Goal: Information Seeking & Learning: Learn about a topic

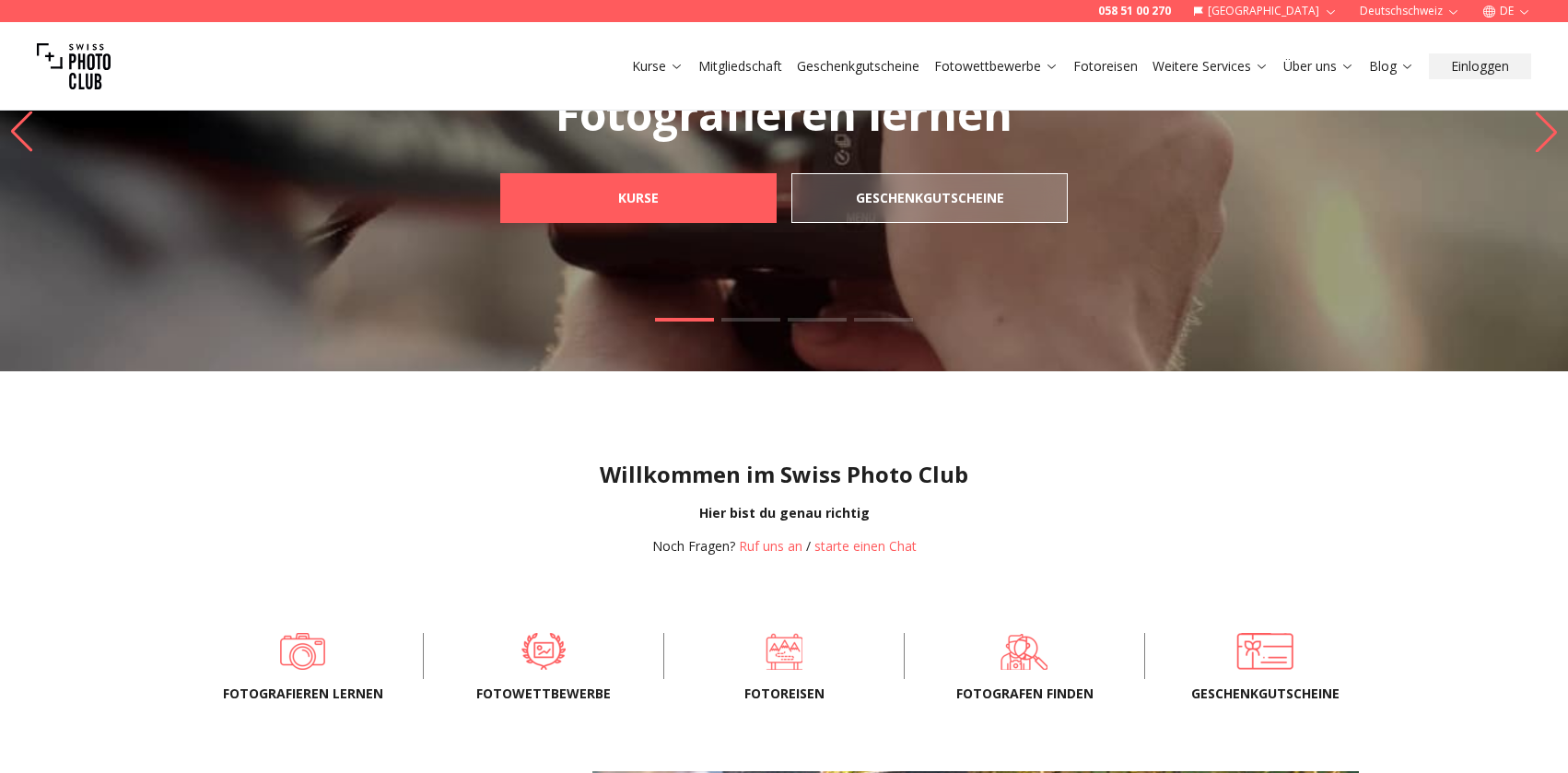
scroll to position [184, 0]
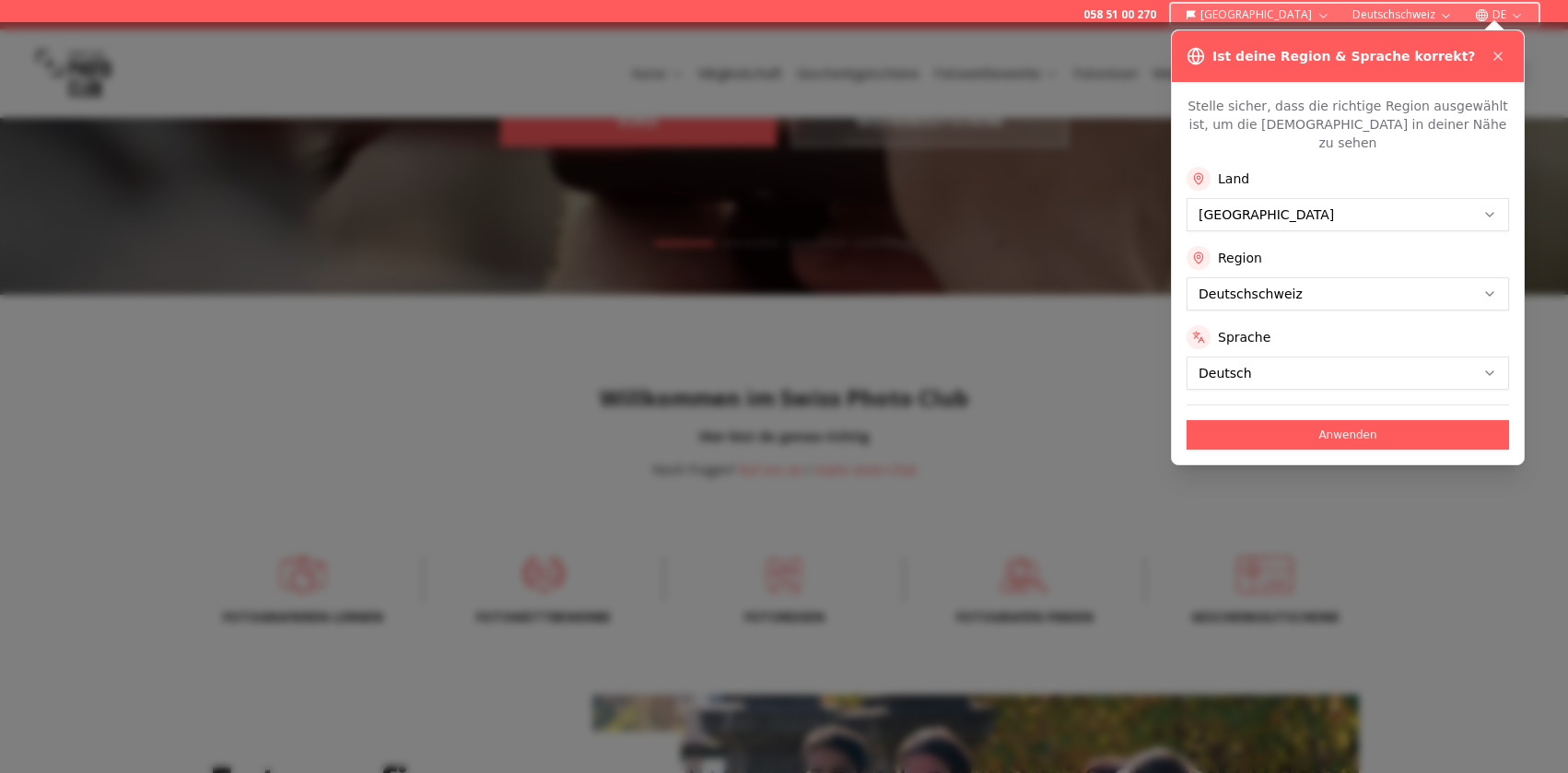
drag, startPoint x: 541, startPoint y: 591, endPoint x: 539, endPoint y: 581, distance: 10.2
click at [539, 581] on div at bounding box center [784, 397] width 1568 height 751
click at [1504, 52] on icon at bounding box center [1497, 56] width 15 height 15
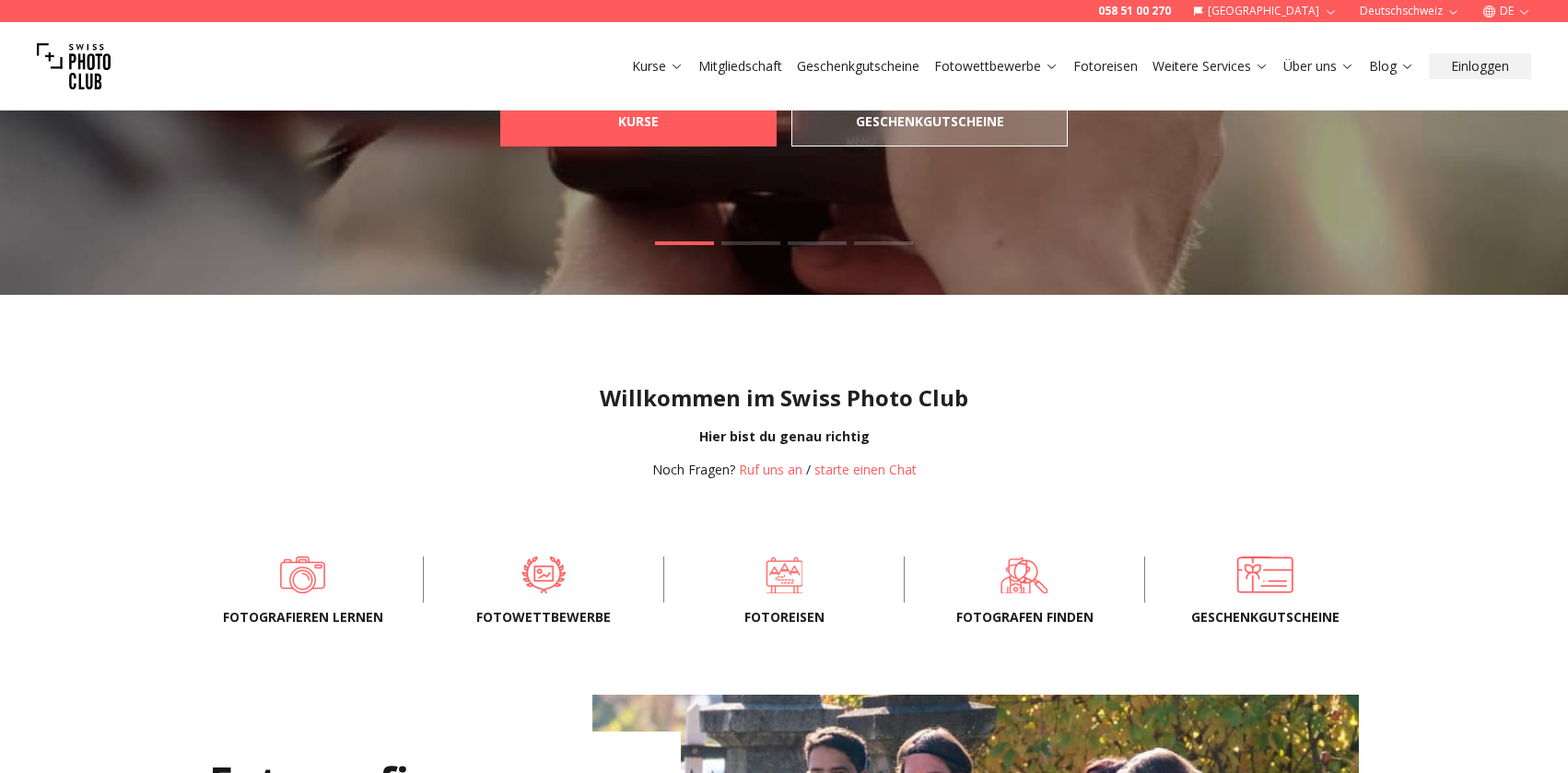
click at [535, 615] on span "Fotowettbewerbe" at bounding box center [544, 617] width 181 height 19
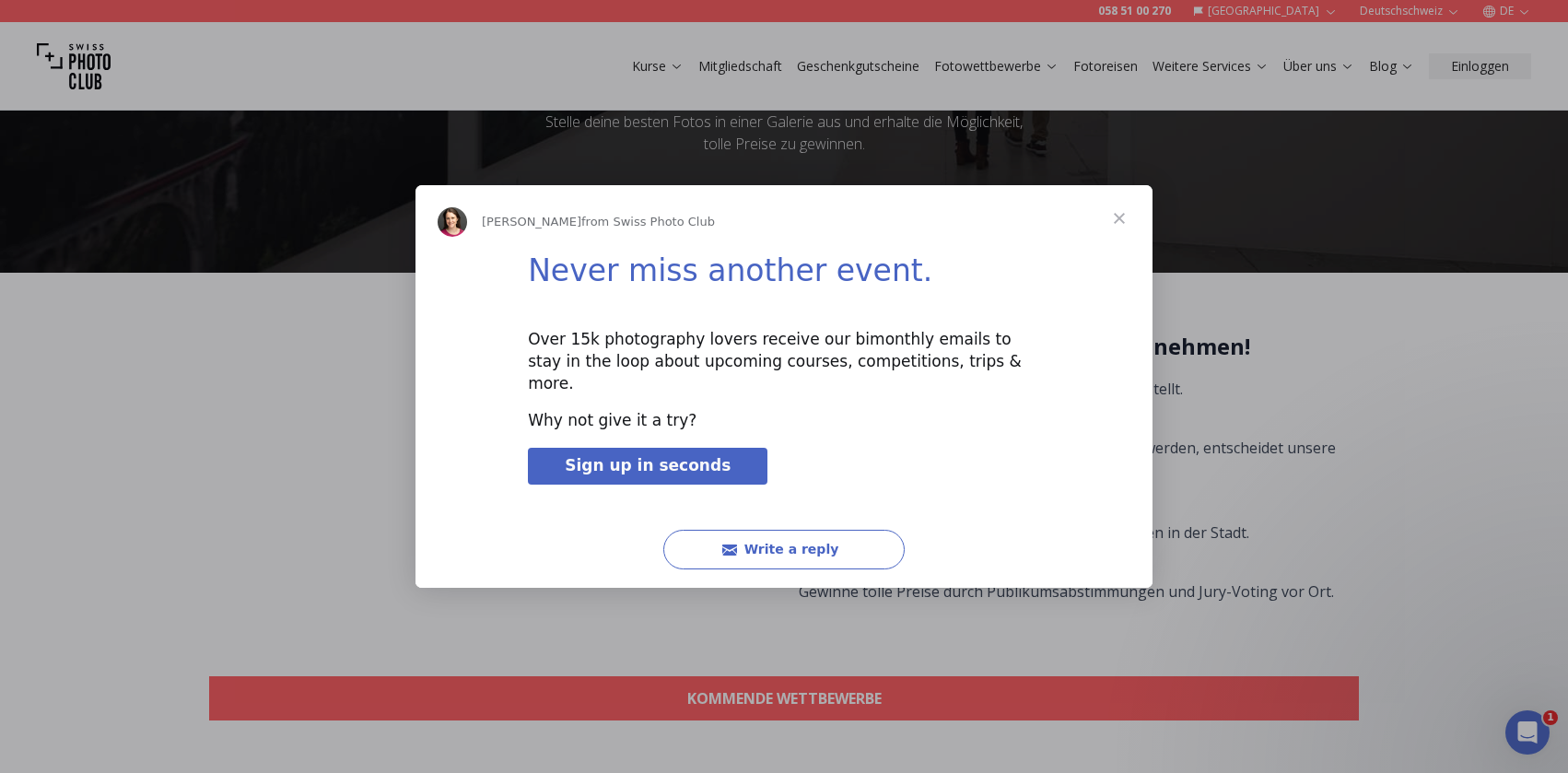
click at [1119, 230] on span "Close" at bounding box center [1119, 218] width 67 height 67
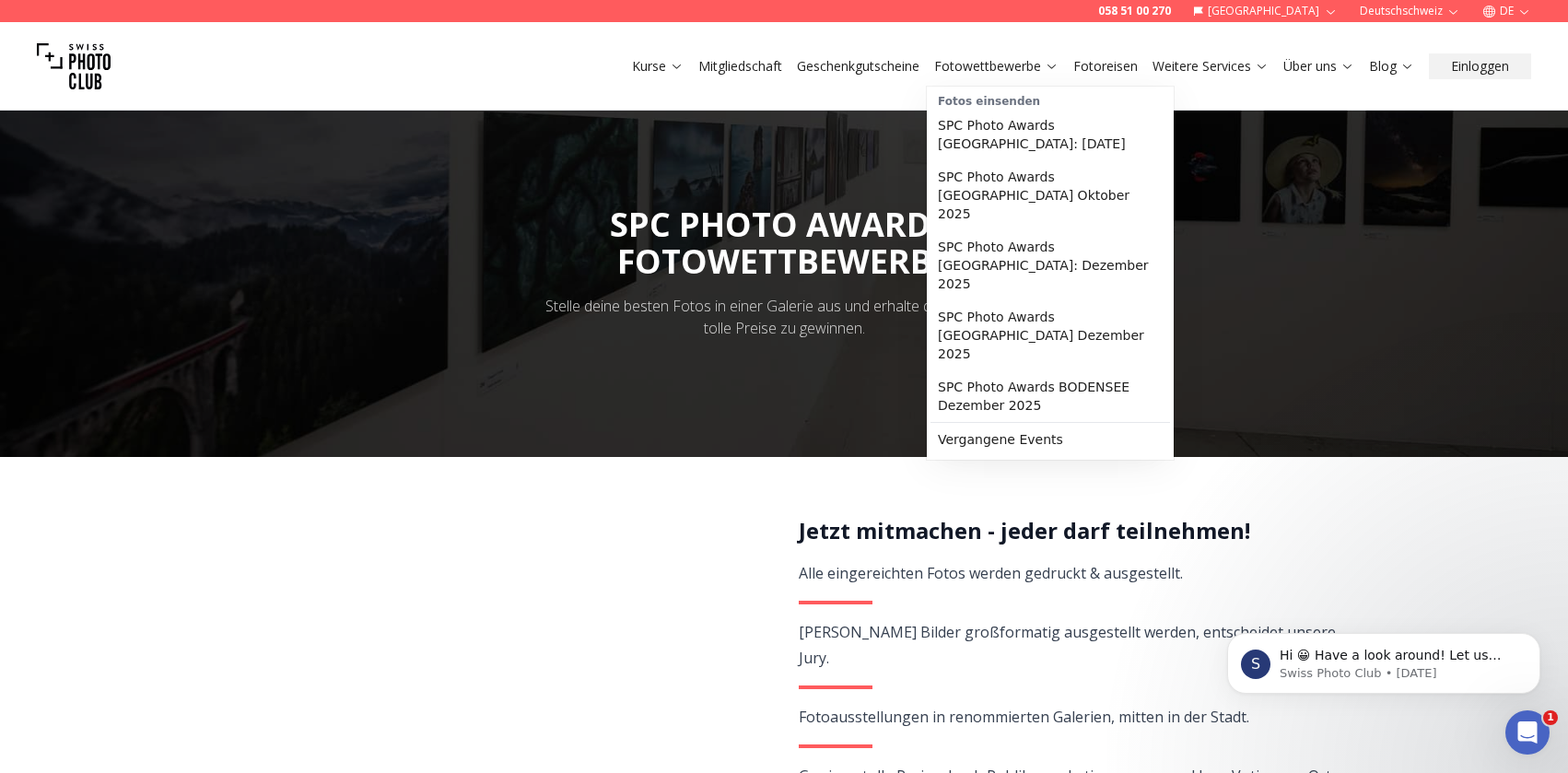
click at [948, 68] on link "Fotowettbewerbe" at bounding box center [995, 66] width 124 height 19
click at [1002, 423] on link "Vergangene Events" at bounding box center [1050, 439] width 240 height 33
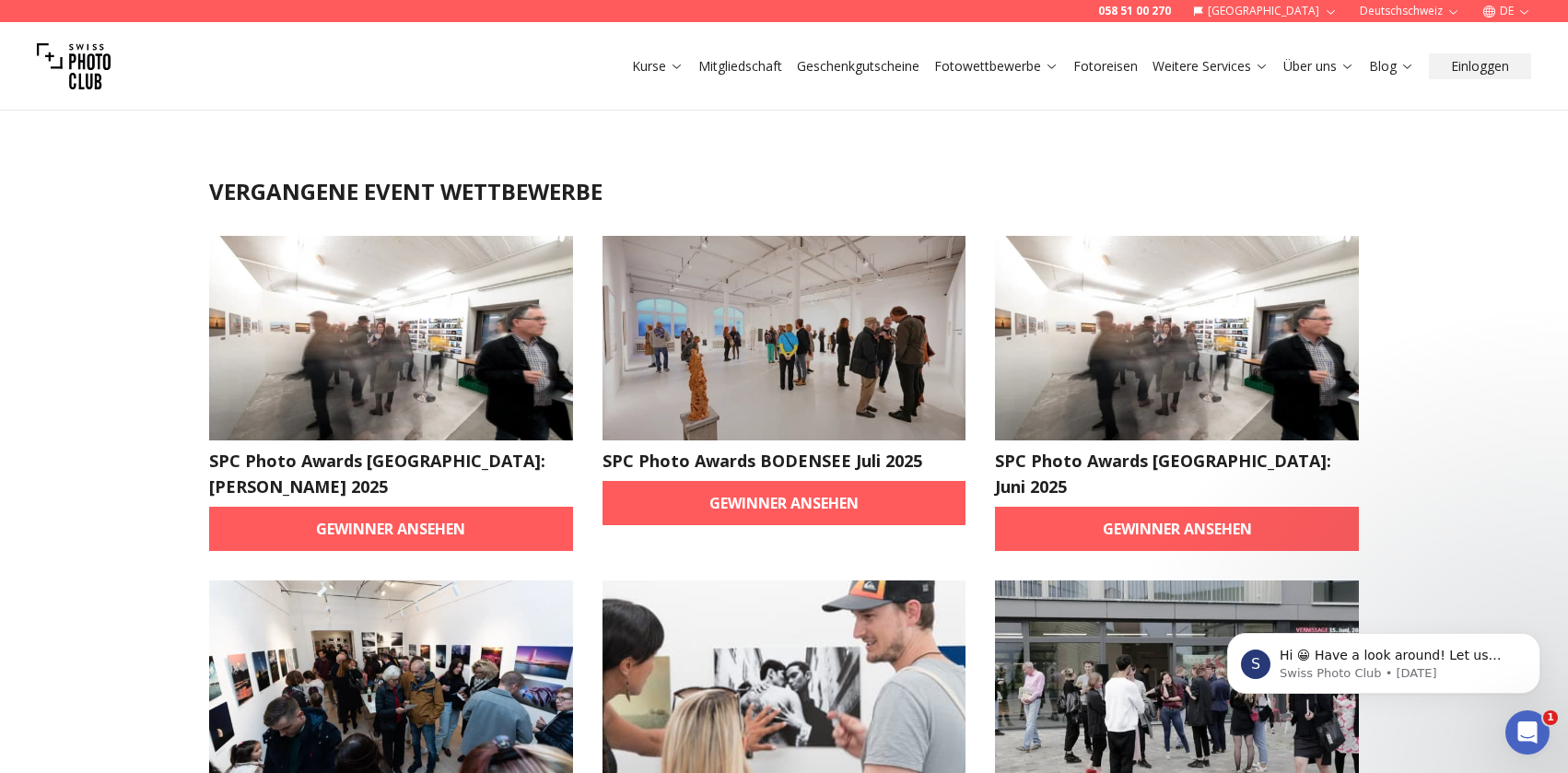
click at [379, 332] on img at bounding box center [391, 338] width 364 height 205
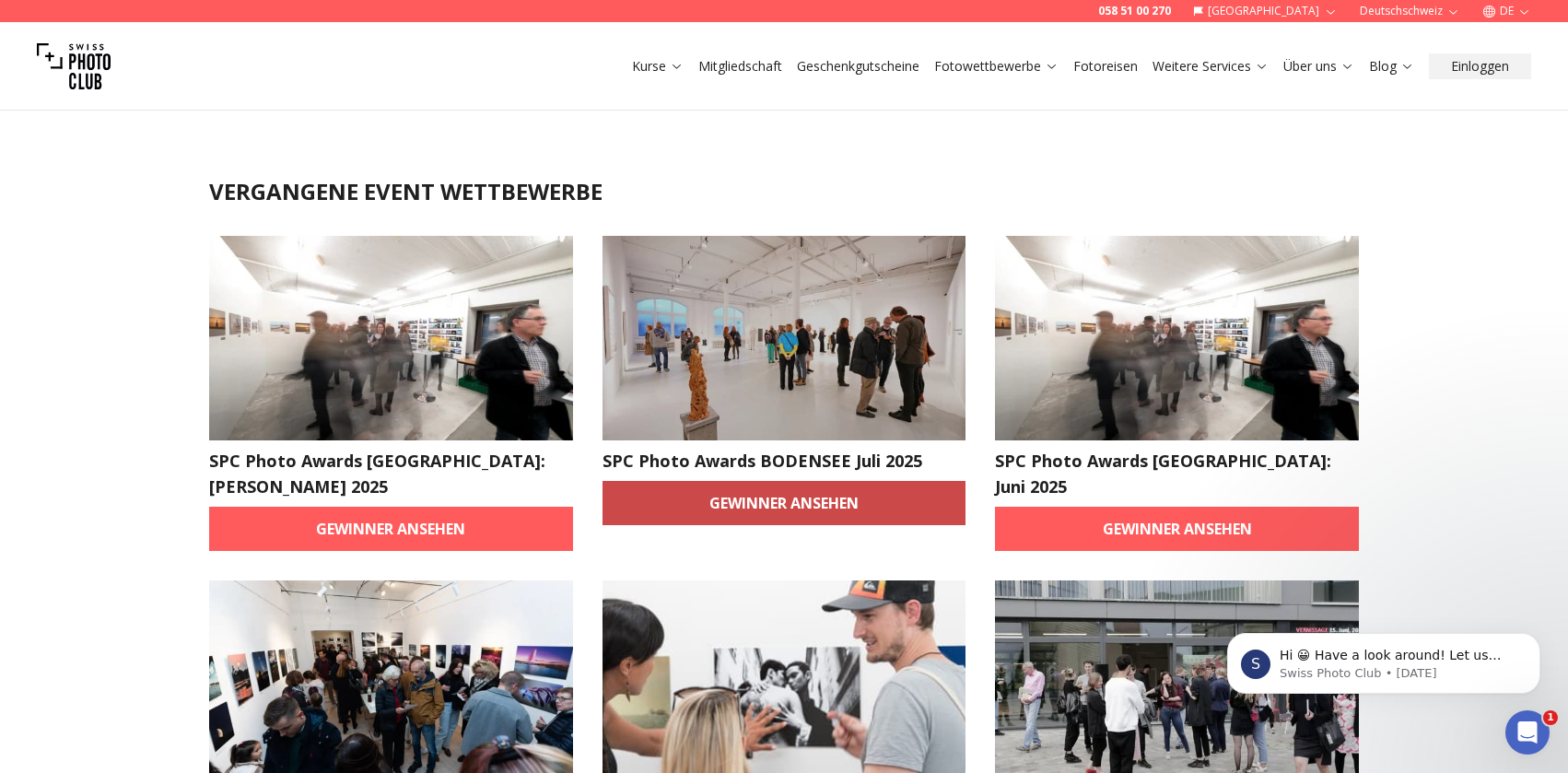
click at [778, 493] on link "Gewinner ansehen" at bounding box center [784, 503] width 364 height 44
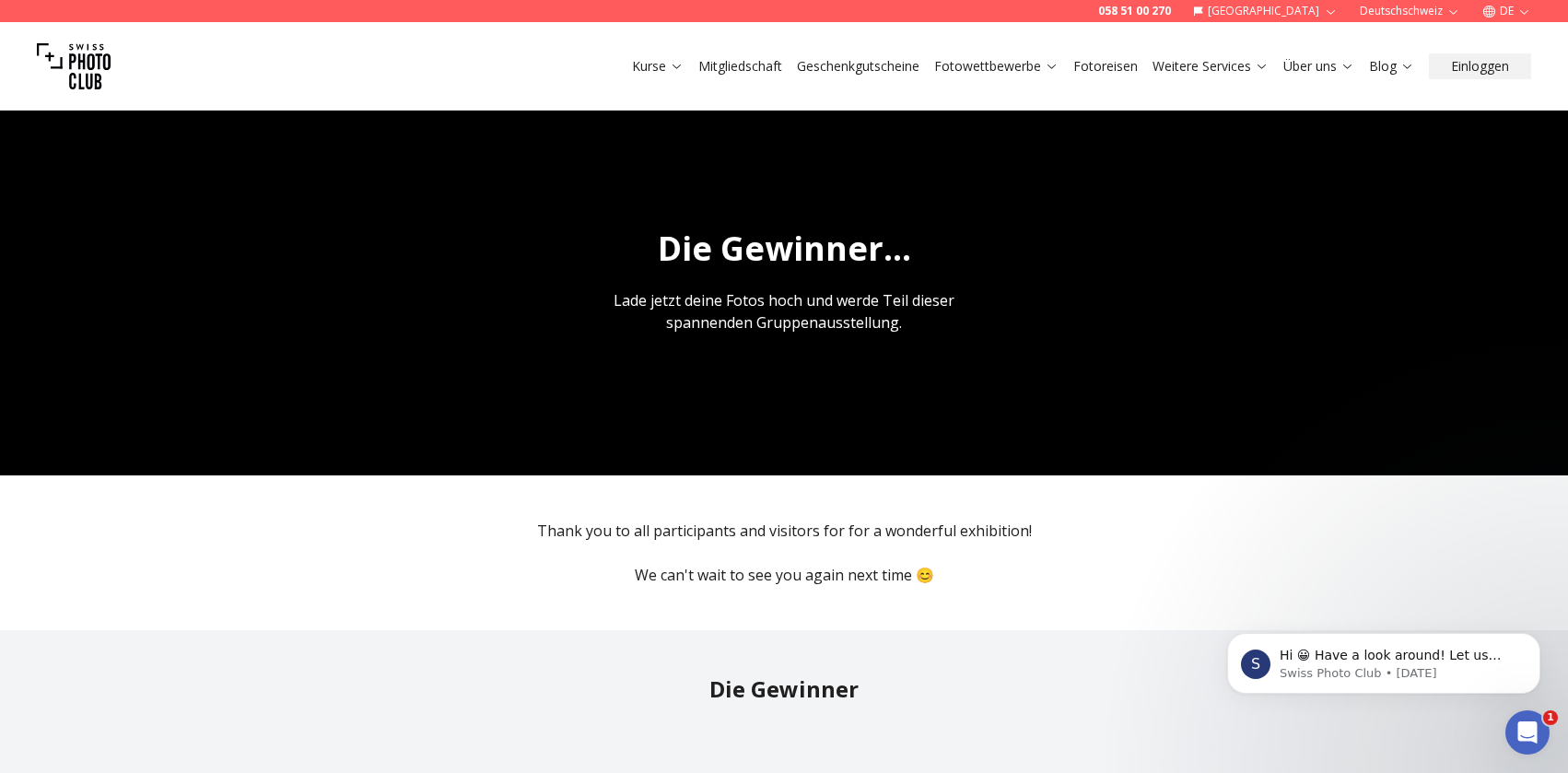
scroll to position [1843, 0]
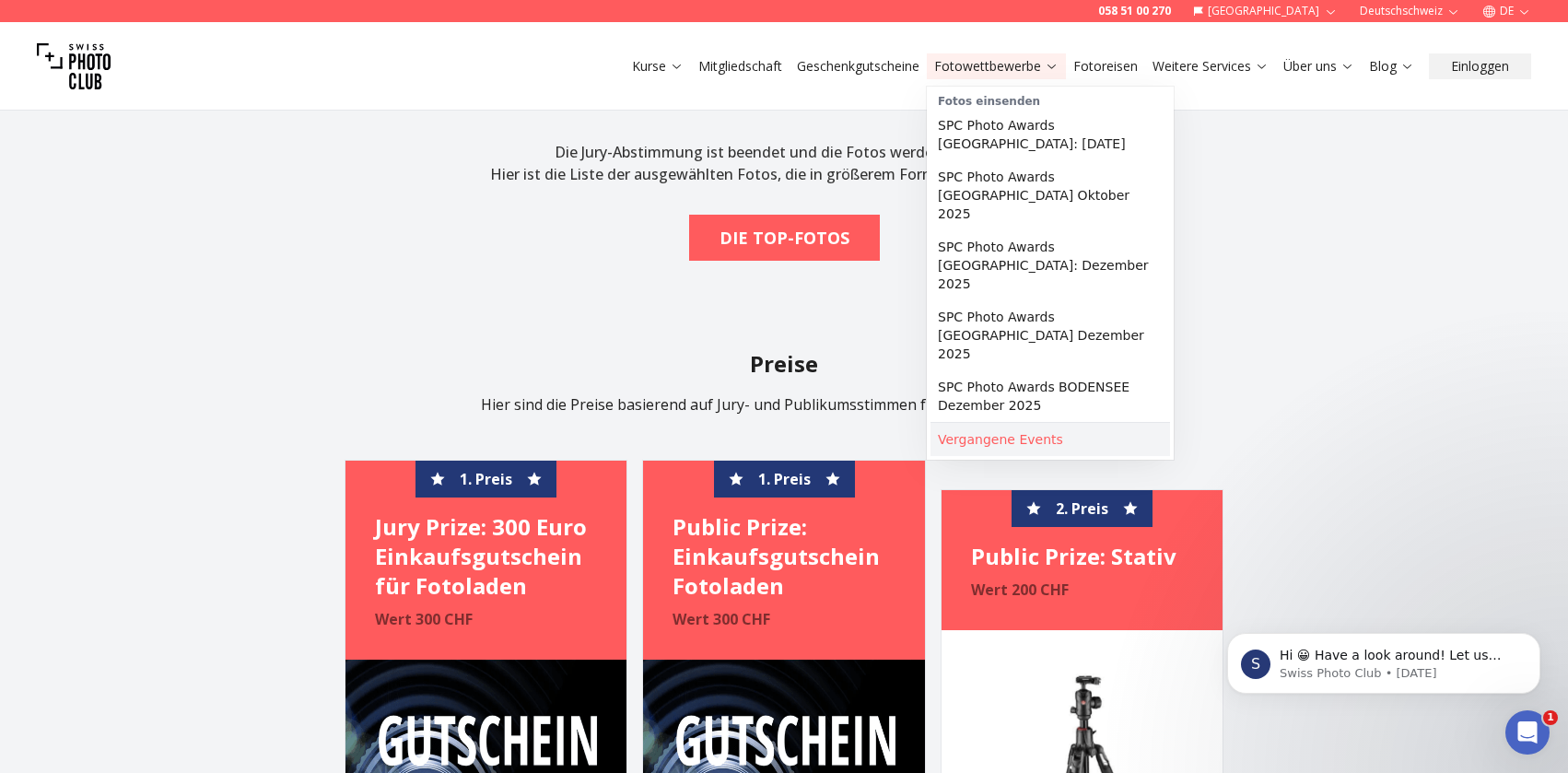
click at [984, 423] on link "Vergangene Events" at bounding box center [1050, 439] width 240 height 33
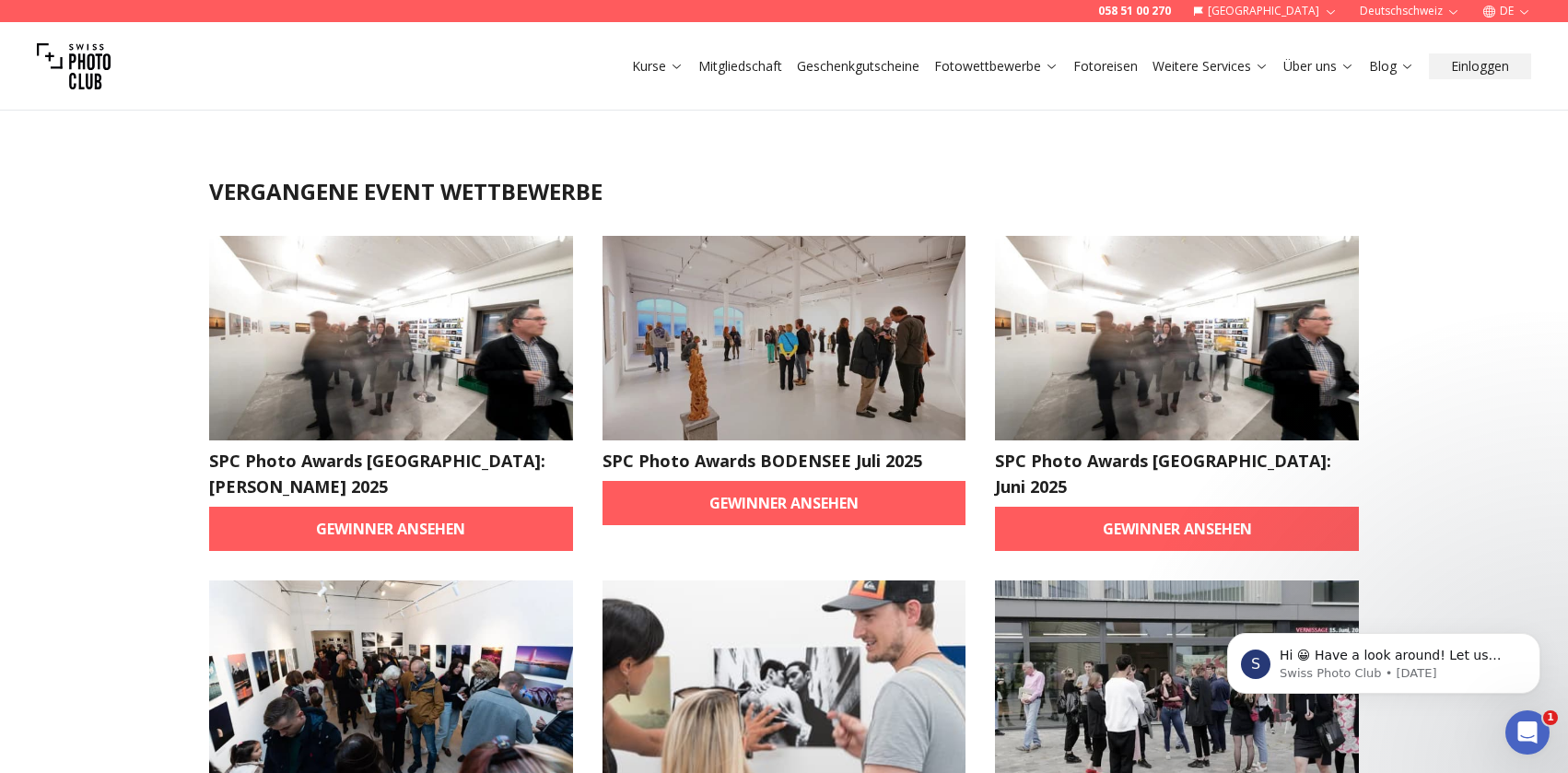
scroll to position [93, 0]
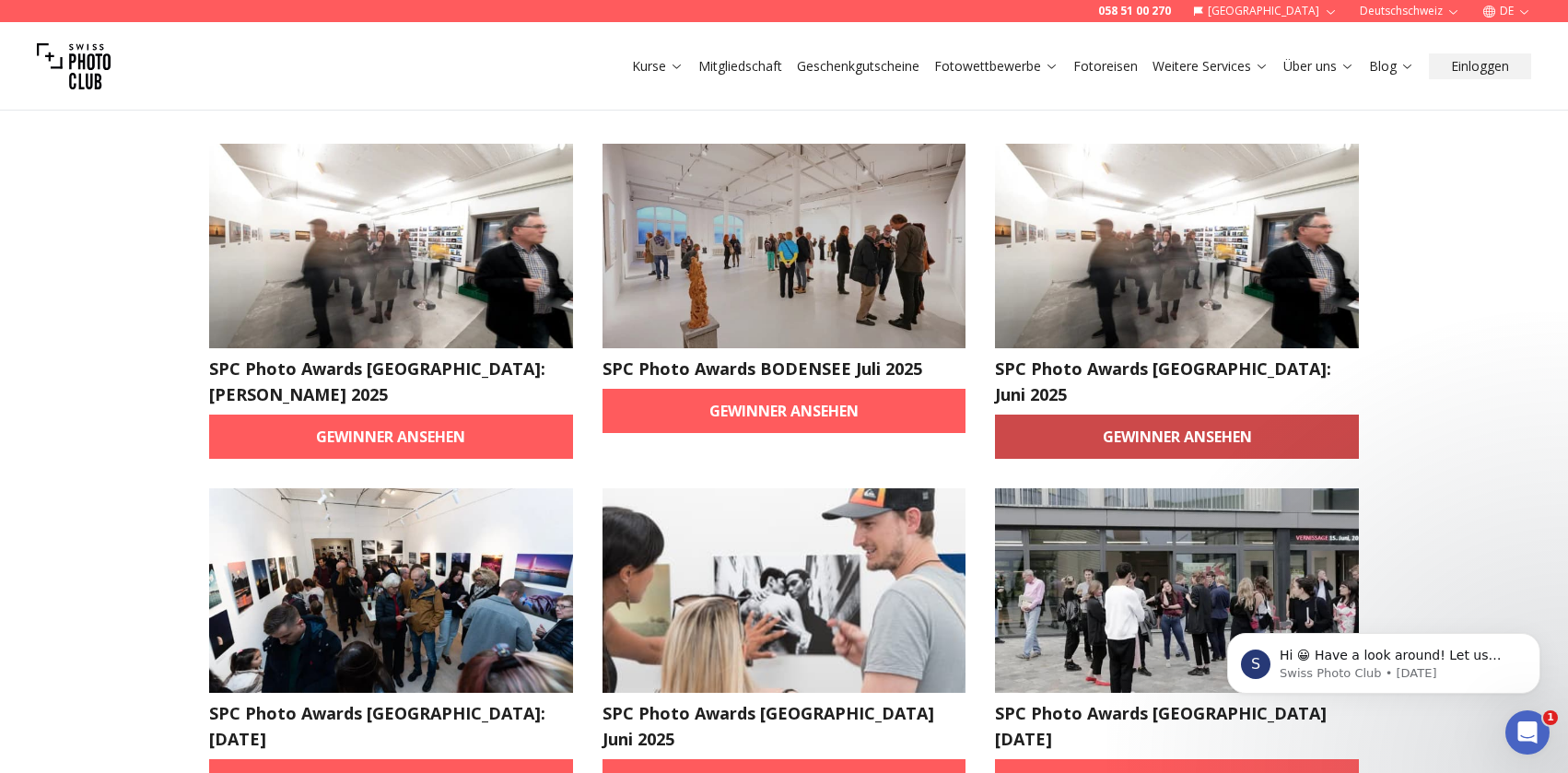
click at [1164, 415] on link "Gewinner ansehen" at bounding box center [1176, 437] width 364 height 44
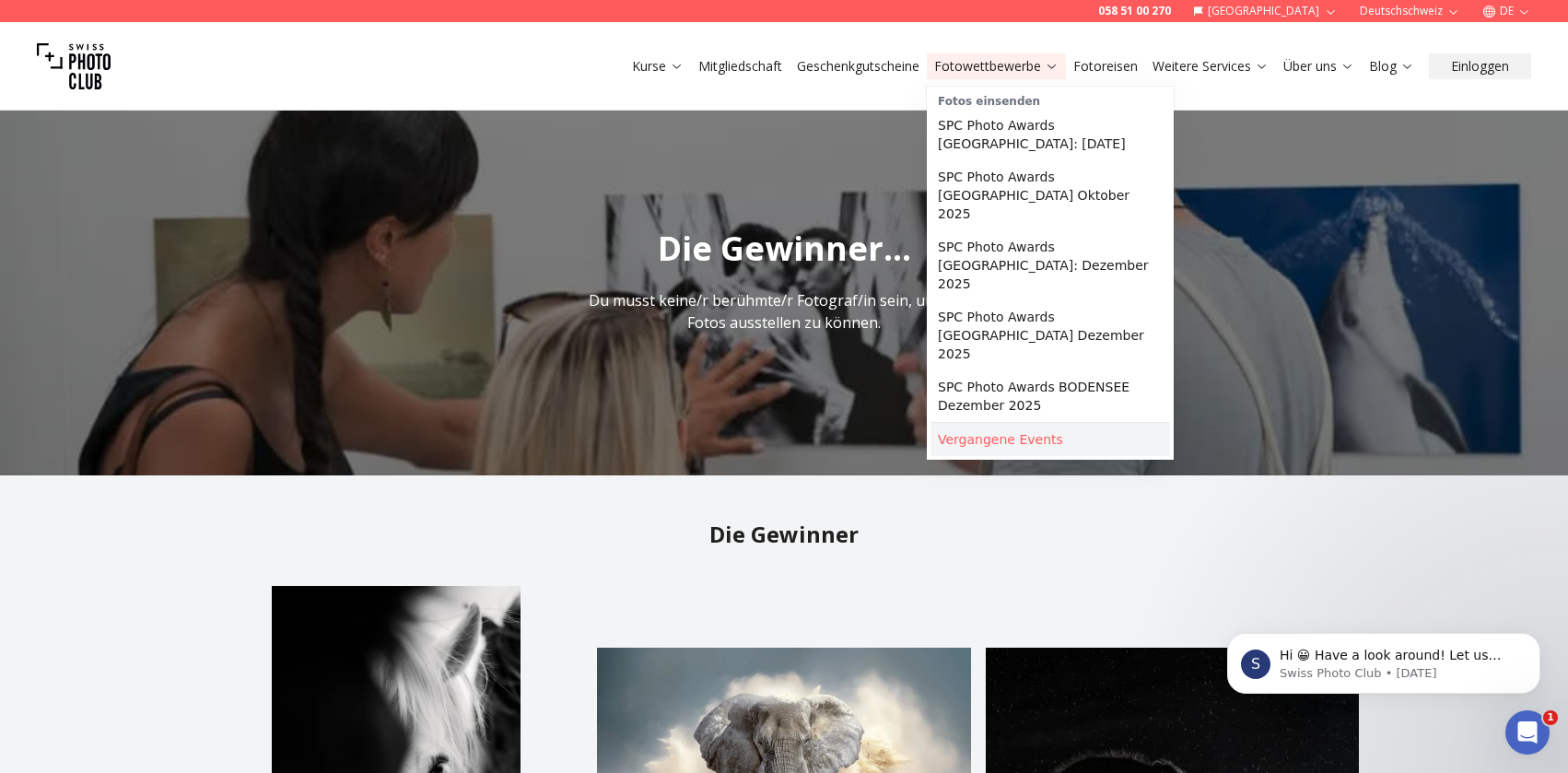
click at [997, 423] on link "Vergangene Events" at bounding box center [1050, 439] width 240 height 33
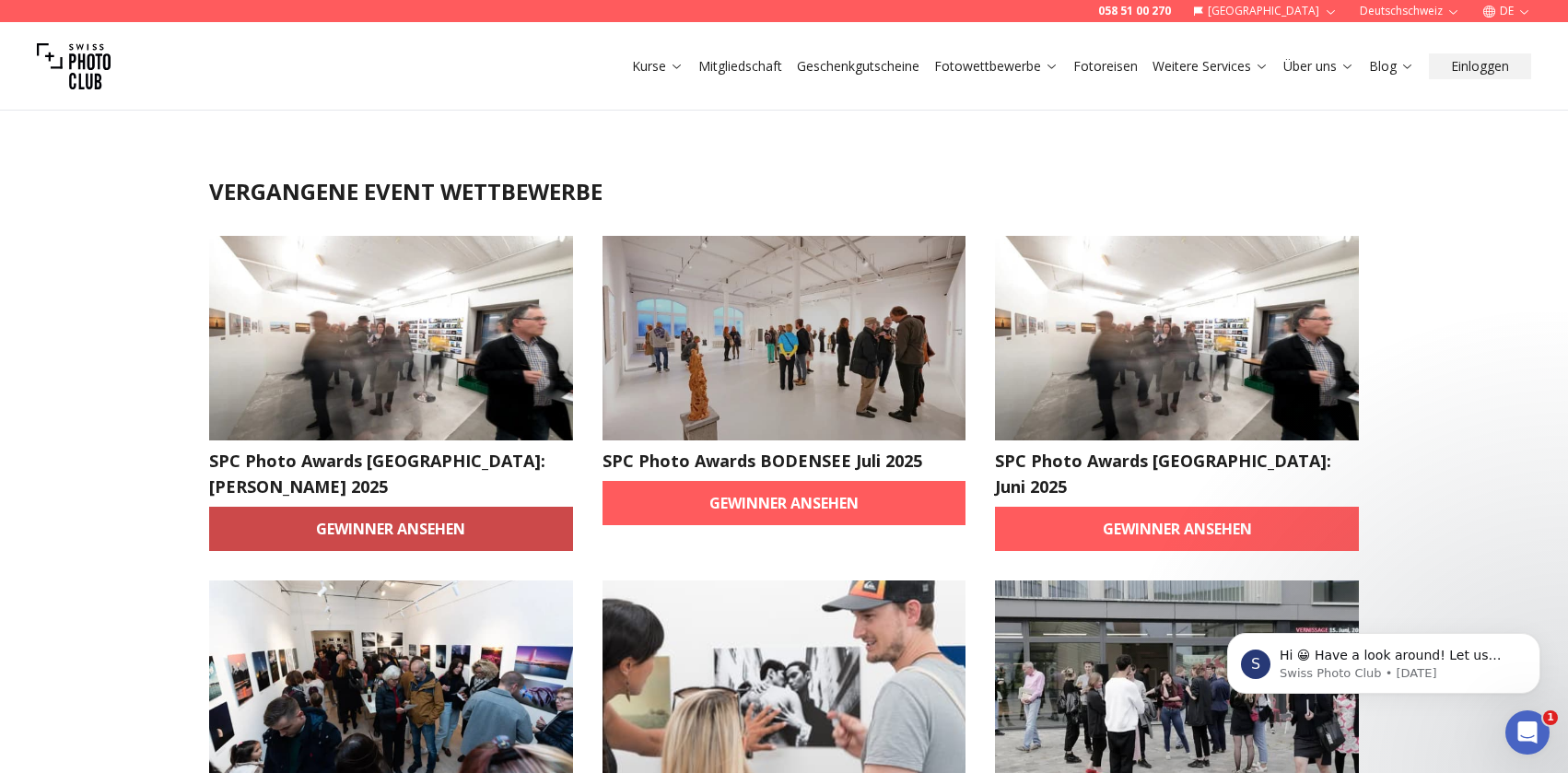
click at [334, 506] on link "Gewinner ansehen" at bounding box center [391, 528] width 364 height 44
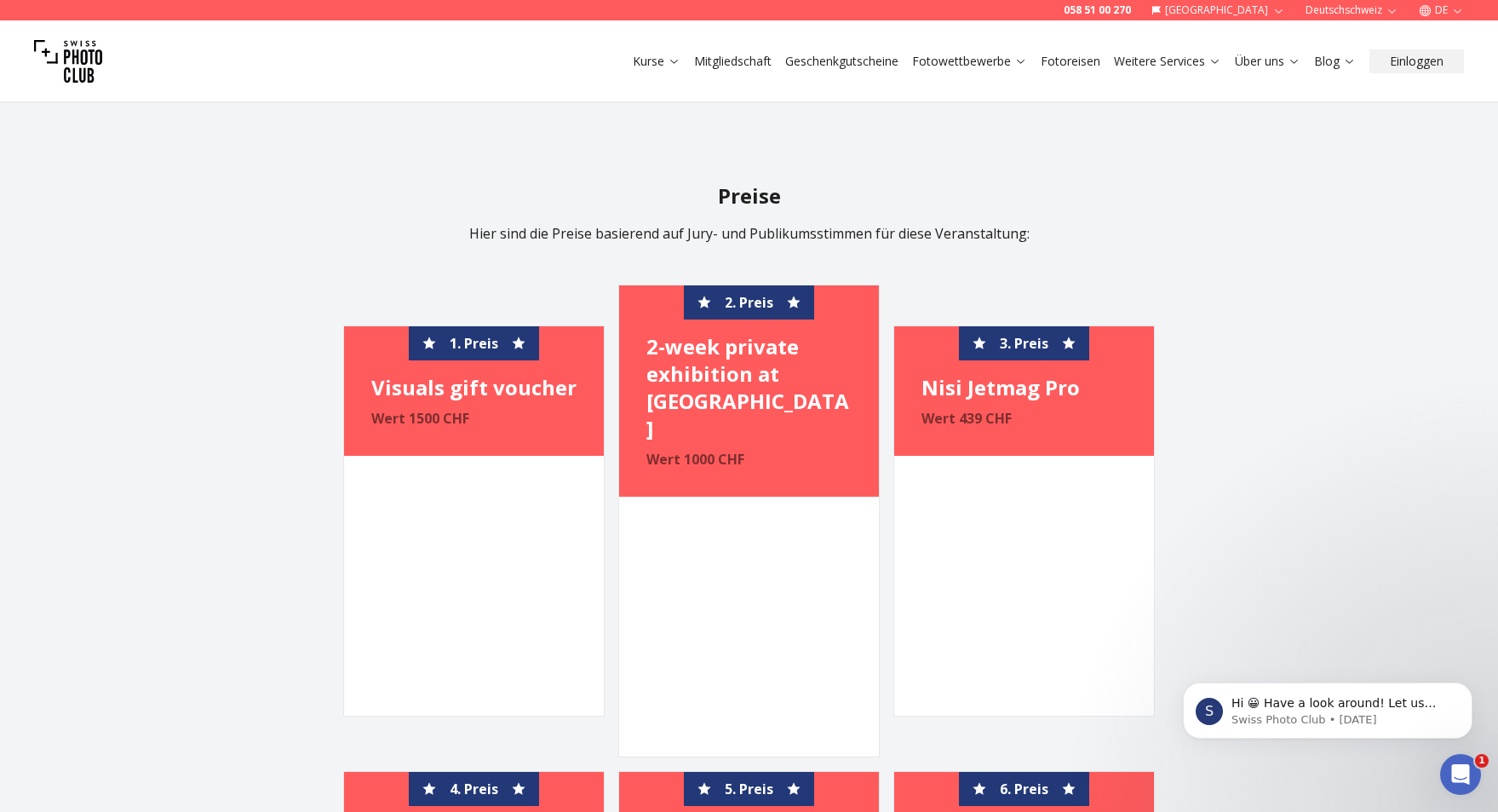
scroll to position [1496, 0]
